Goal: Task Accomplishment & Management: Complete application form

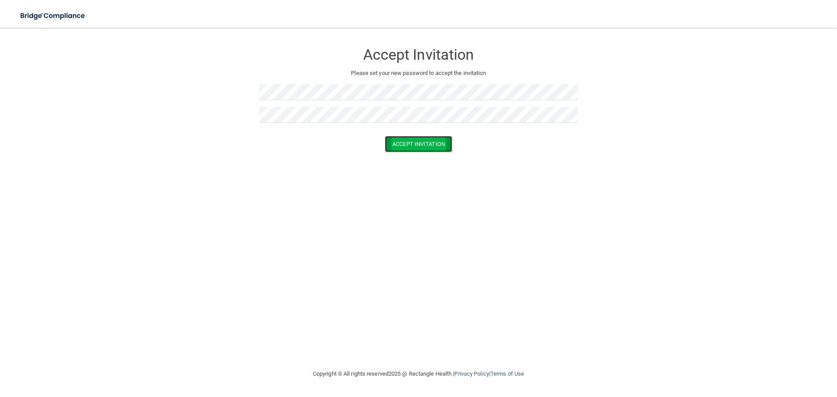
click at [413, 142] on button "Accept Invitation" at bounding box center [418, 144] width 67 height 16
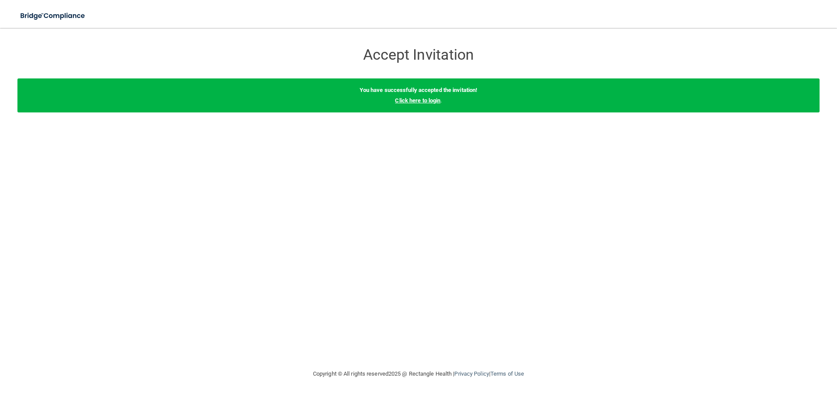
click at [423, 102] on link "Click here to login" at bounding box center [417, 100] width 45 height 7
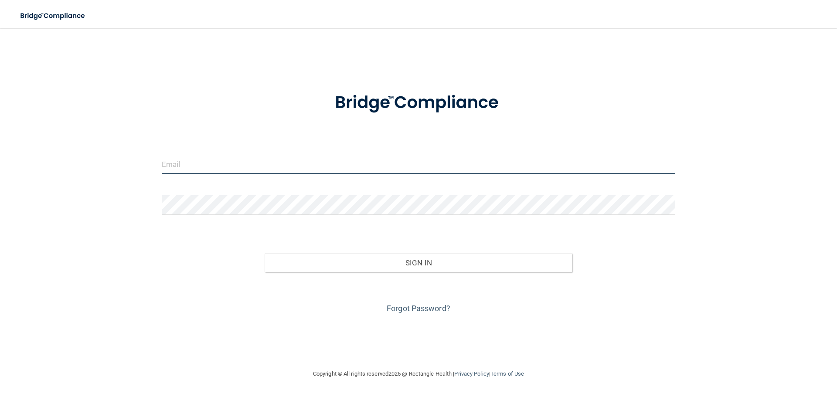
click at [205, 166] on input "email" at bounding box center [419, 164] width 514 height 20
click at [189, 164] on input "email" at bounding box center [419, 164] width 514 height 20
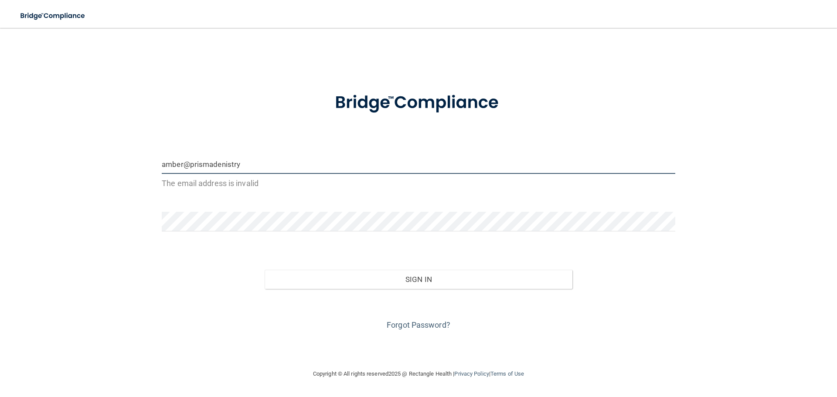
click at [225, 164] on input "amber@prismadenistry" at bounding box center [419, 164] width 514 height 20
click at [244, 166] on input "amber@prismadentistry" at bounding box center [419, 164] width 514 height 20
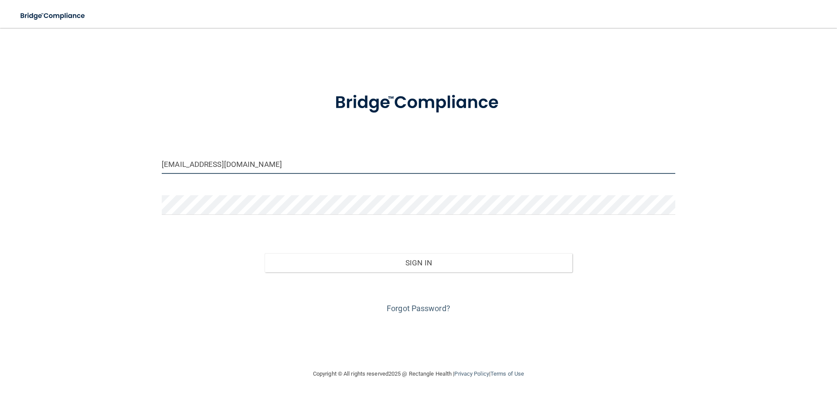
type input "[EMAIL_ADDRESS][DOMAIN_NAME]"
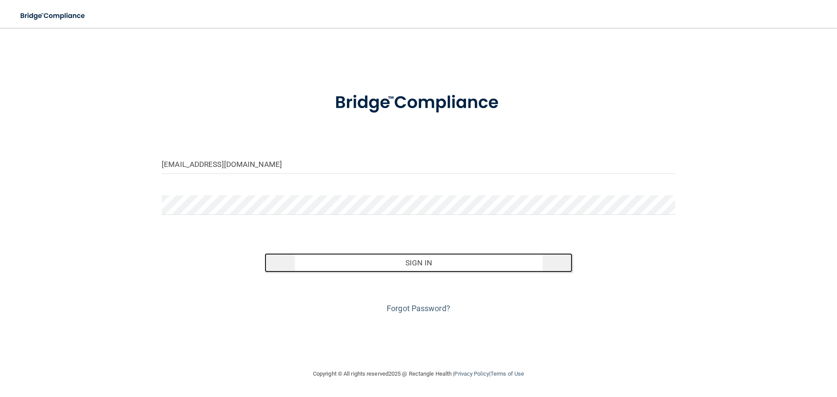
click at [420, 268] on button "Sign In" at bounding box center [419, 262] width 308 height 19
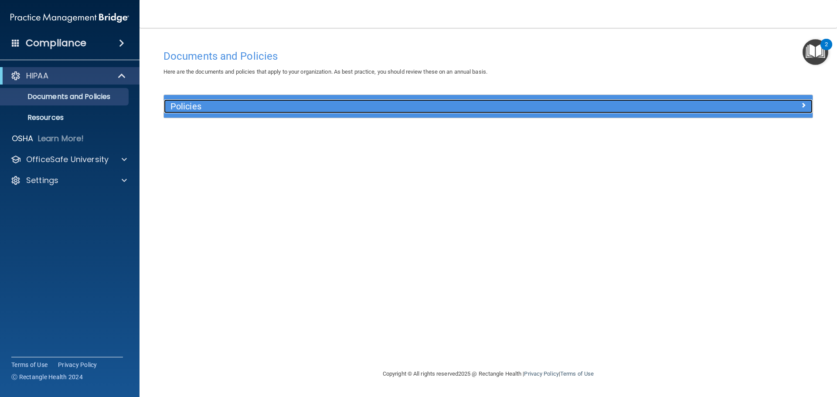
click at [187, 107] on h5 "Policies" at bounding box center [408, 107] width 474 height 10
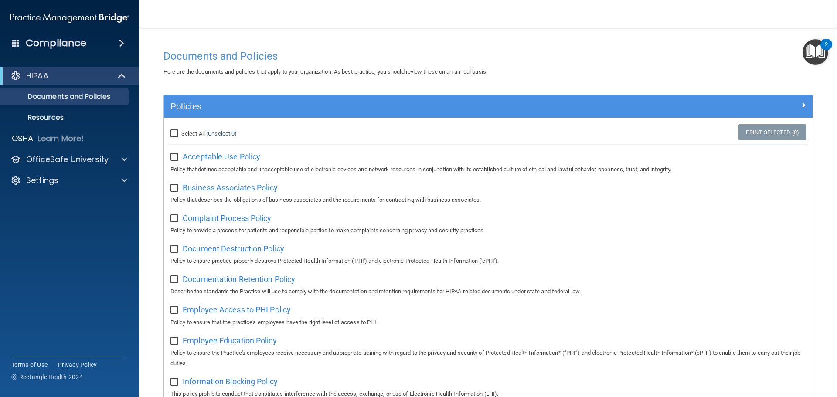
click at [206, 157] on span "Acceptable Use Policy" at bounding box center [222, 156] width 78 height 9
click at [172, 158] on input "checkbox" at bounding box center [176, 157] width 10 height 7
click at [174, 158] on input "checkbox" at bounding box center [176, 157] width 10 height 7
checkbox input "false"
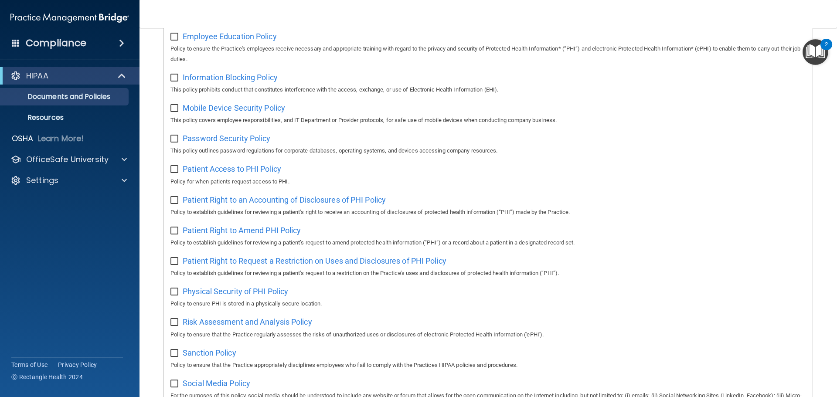
scroll to position [477, 0]
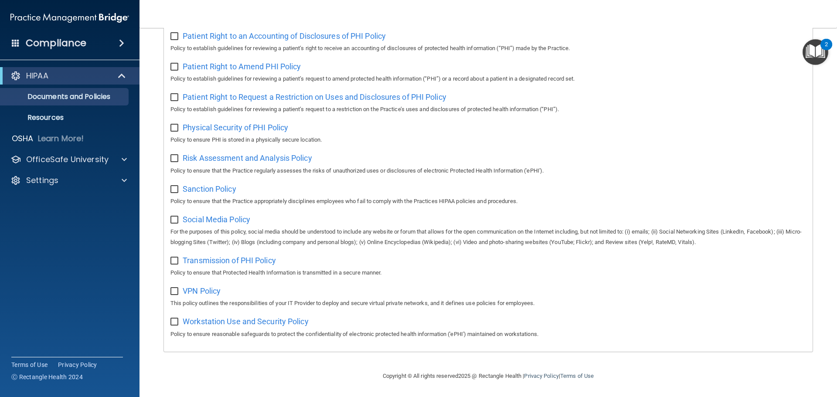
click at [178, 64] on input "checkbox" at bounding box center [176, 67] width 10 height 7
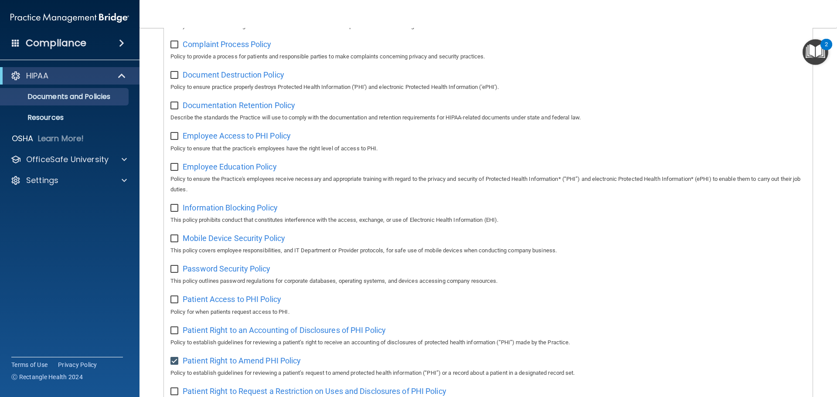
scroll to position [174, 0]
click at [178, 365] on input "checkbox" at bounding box center [176, 361] width 10 height 7
checkbox input "false"
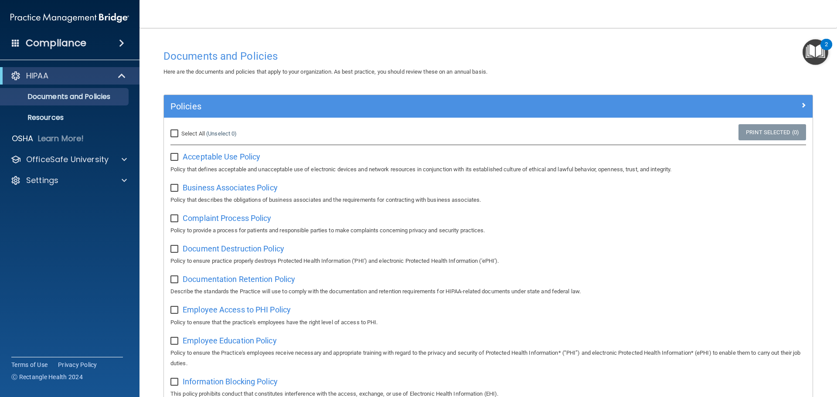
click at [174, 159] on input "checkbox" at bounding box center [176, 157] width 10 height 7
click at [177, 158] on input "checkbox" at bounding box center [176, 157] width 10 height 7
checkbox input "false"
click at [256, 157] on span "Acceptable Use Policy" at bounding box center [222, 156] width 78 height 9
click at [51, 158] on p "OfficeSafe University" at bounding box center [67, 159] width 82 height 10
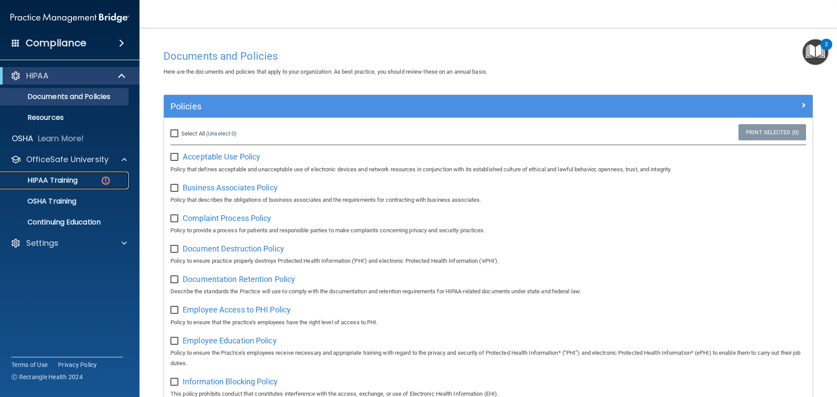
click at [52, 178] on p "HIPAA Training" at bounding box center [42, 180] width 72 height 9
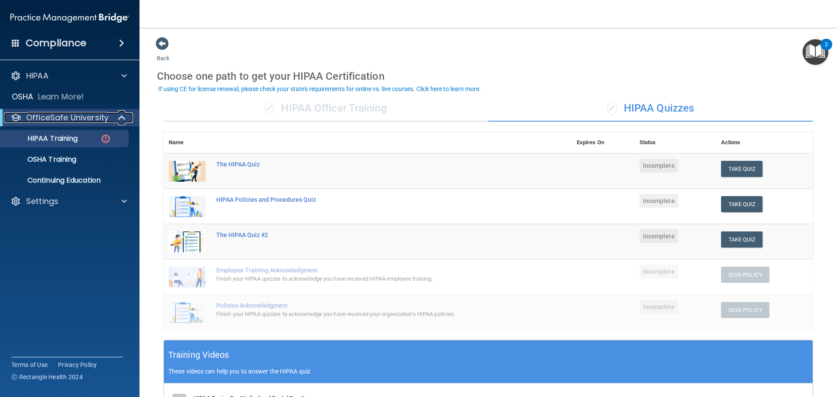
click at [53, 116] on p "OfficeSafe University" at bounding box center [67, 118] width 82 height 10
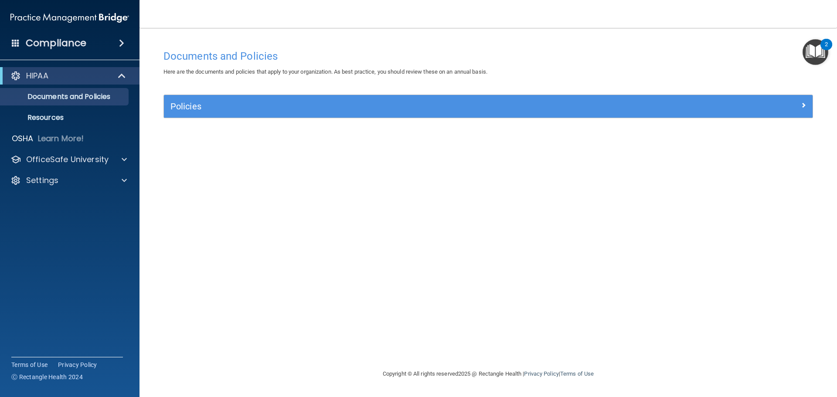
click at [806, 55] on img "Open Resource Center, 2 new notifications" at bounding box center [816, 52] width 26 height 26
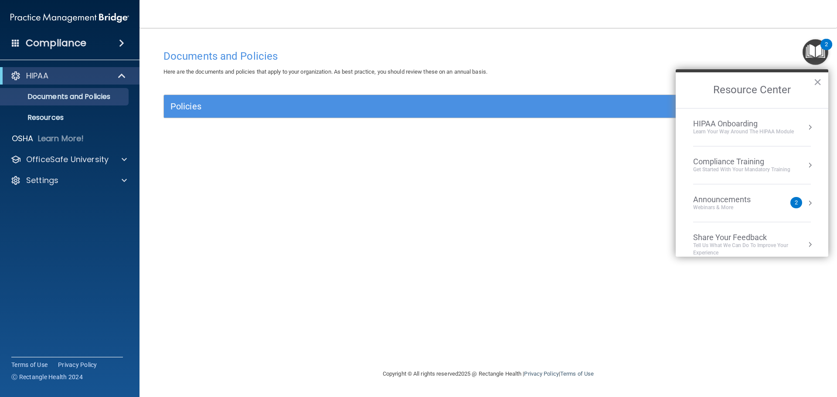
click at [586, 229] on div "Documents and Policies Here are the documents and policies that apply to your o…" at bounding box center [488, 207] width 663 height 324
click at [818, 84] on button "×" at bounding box center [818, 82] width 8 height 14
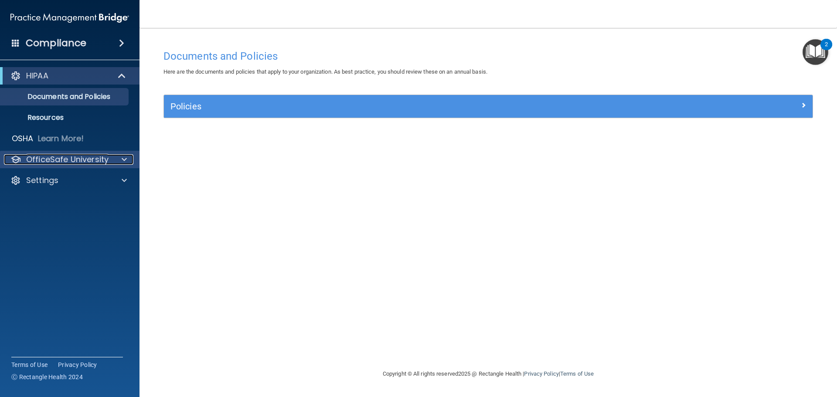
click at [69, 158] on p "OfficeSafe University" at bounding box center [67, 159] width 82 height 10
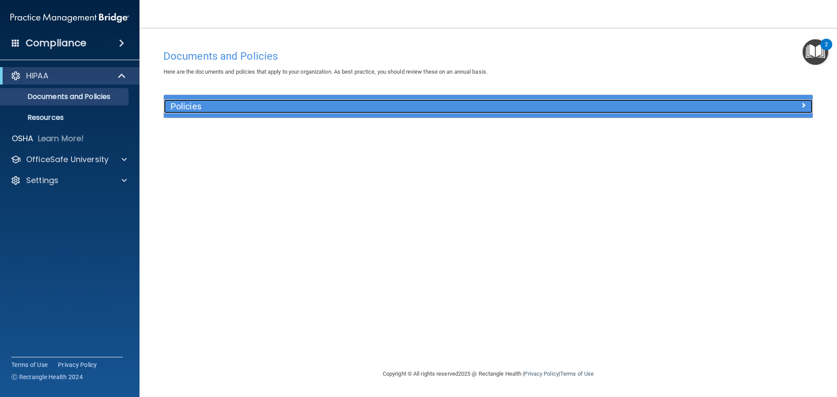
click at [197, 108] on h5 "Policies" at bounding box center [408, 107] width 474 height 10
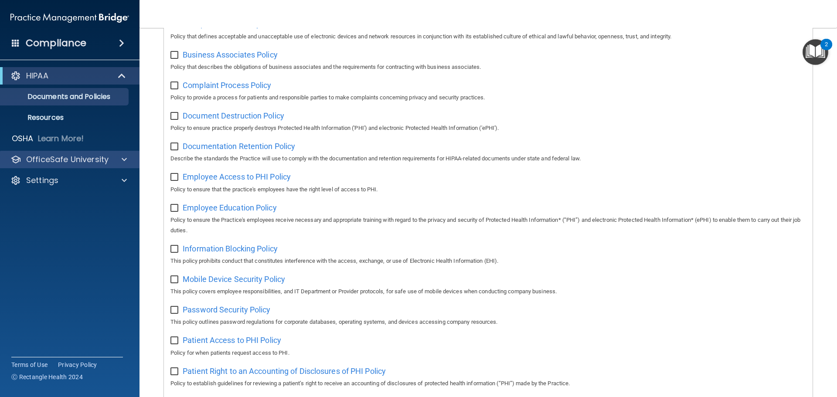
scroll to position [44, 0]
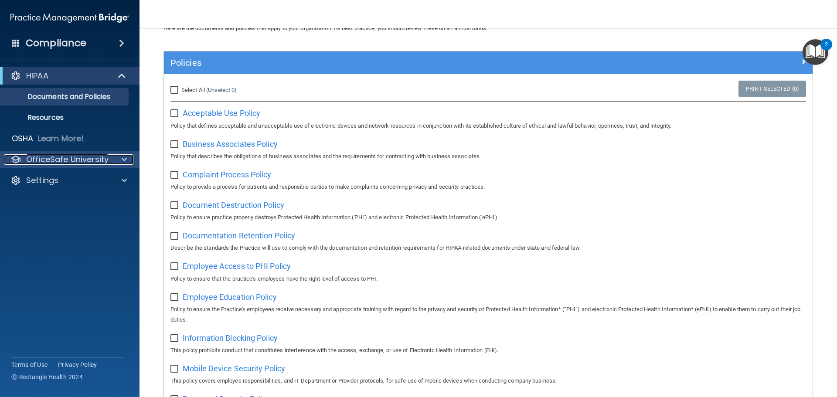
click at [80, 159] on p "OfficeSafe University" at bounding box center [67, 159] width 82 height 10
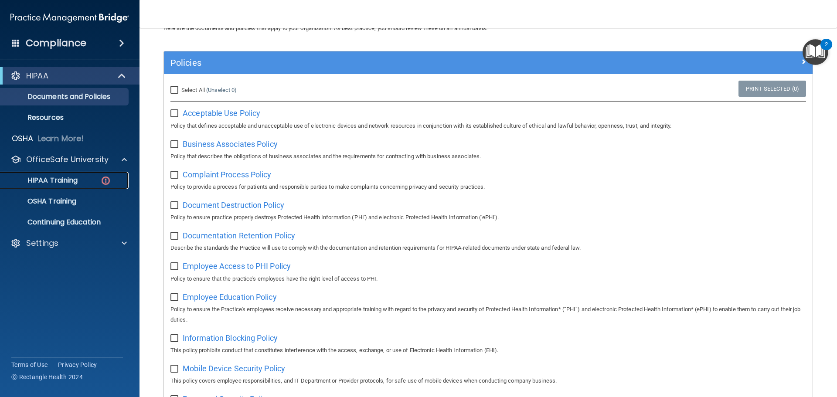
click at [54, 177] on p "HIPAA Training" at bounding box center [42, 180] width 72 height 9
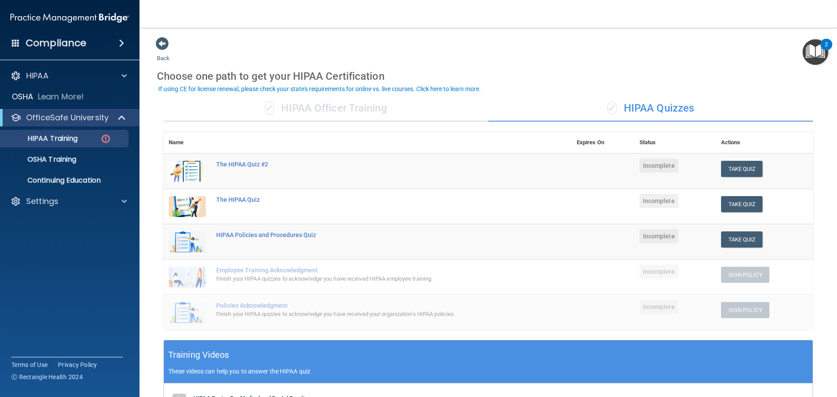
click at [774, 334] on div "Name Expires On Status Actions The HIPAA Quiz #2 Incomplete Take Quiz Download …" at bounding box center [489, 236] width 650 height 208
